Goal: Check status: Check status

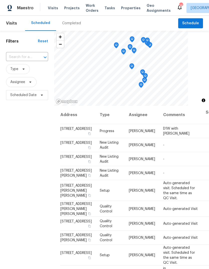
click at [76, 22] on div "Completed" at bounding box center [71, 23] width 19 height 5
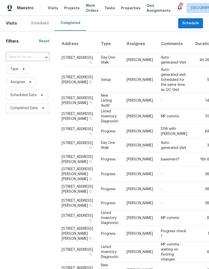
click at [166, 109] on td "-" at bounding box center [174, 101] width 34 height 16
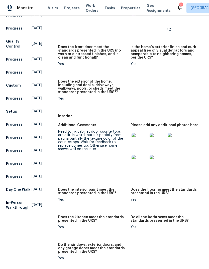
scroll to position [104, 0]
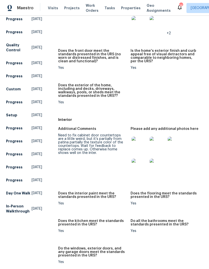
click at [141, 141] on img at bounding box center [139, 145] width 16 height 16
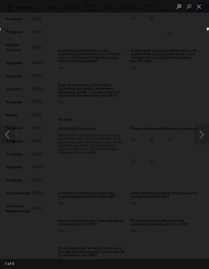
click at [203, 138] on button "Next image" at bounding box center [201, 135] width 15 height 20
click at [200, 138] on button "Next image" at bounding box center [201, 135] width 15 height 20
click at [202, 136] on button "Next image" at bounding box center [201, 135] width 15 height 20
click at [201, 137] on button "Next image" at bounding box center [201, 135] width 15 height 20
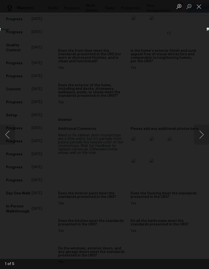
click at [202, 136] on button "Next image" at bounding box center [201, 135] width 15 height 20
click at [196, 7] on button "Close lightbox" at bounding box center [199, 6] width 10 height 9
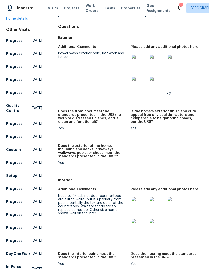
scroll to position [32, 0]
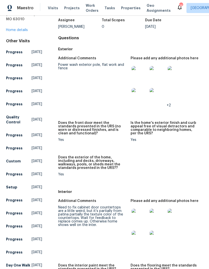
click at [141, 78] on img at bounding box center [139, 74] width 16 height 16
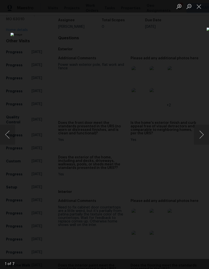
click at [201, 135] on button "Next image" at bounding box center [201, 135] width 15 height 20
click at [202, 134] on button "Next image" at bounding box center [201, 135] width 15 height 20
click at [201, 135] on button "Next image" at bounding box center [201, 135] width 15 height 20
click at [202, 134] on button "Next image" at bounding box center [201, 135] width 15 height 20
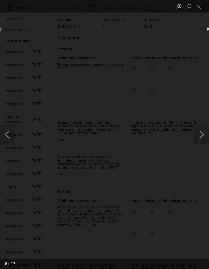
click at [201, 10] on button "Close lightbox" at bounding box center [199, 6] width 10 height 9
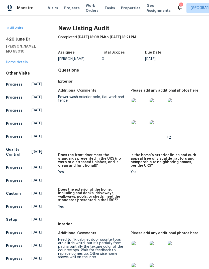
scroll to position [0, 0]
click at [22, 27] on link "All visits" at bounding box center [14, 29] width 17 height 4
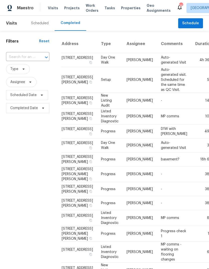
click at [165, 124] on td "MP comms" at bounding box center [174, 117] width 34 height 16
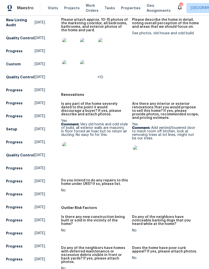
scroll to position [121, 0]
click at [142, 152] on img at bounding box center [141, 154] width 16 height 16
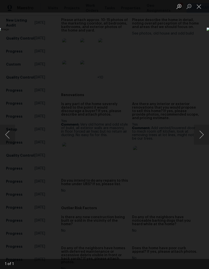
click at [196, 11] on button "Close lightbox" at bounding box center [199, 6] width 10 height 9
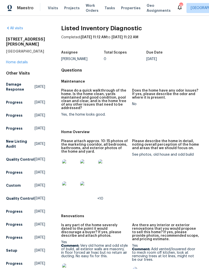
scroll to position [0, 0]
click at [14, 29] on link "All visits" at bounding box center [14, 29] width 17 height 4
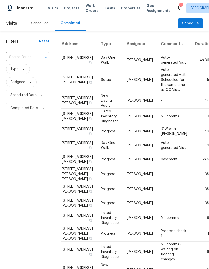
click at [39, 24] on div "Scheduled" at bounding box center [40, 23] width 18 height 5
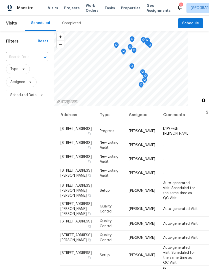
click at [72, 23] on div "Completed" at bounding box center [71, 23] width 19 height 5
